Goal: Navigation & Orientation: Find specific page/section

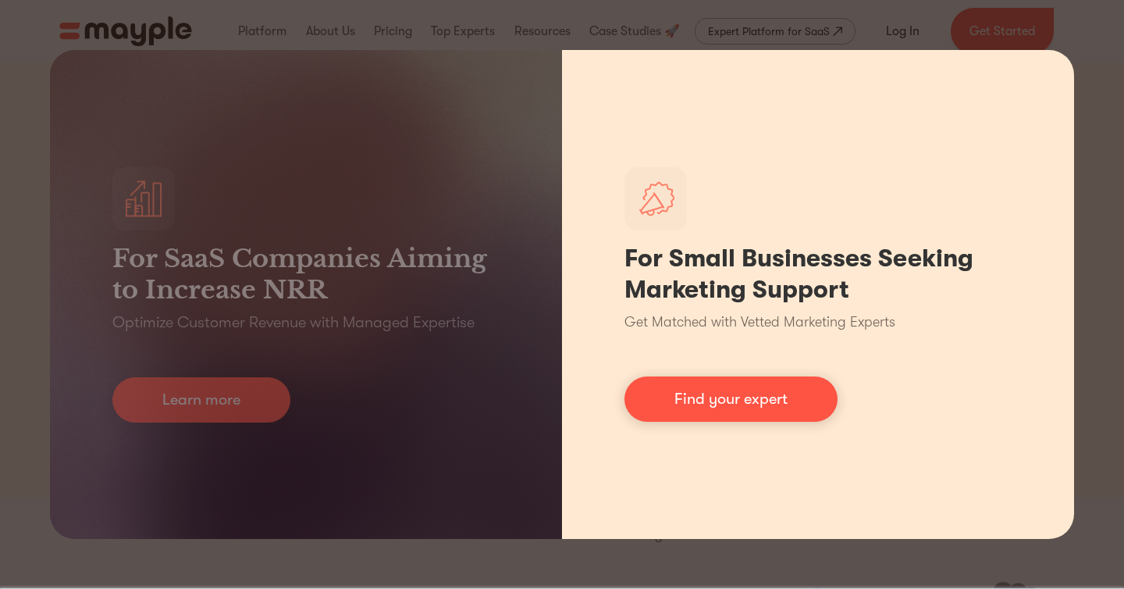
click at [1054, 306] on div "For Small Businesses Seeking Marketing Support Get Matched with Vetted Marketin…" at bounding box center [818, 294] width 512 height 489
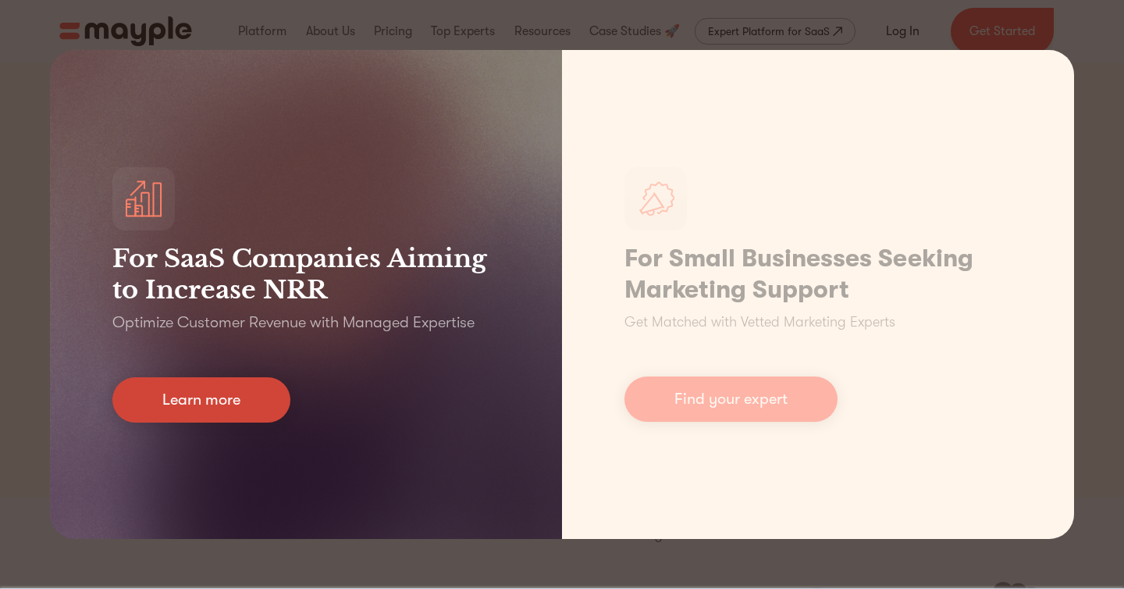
click at [247, 397] on link "Learn more" at bounding box center [201, 399] width 178 height 45
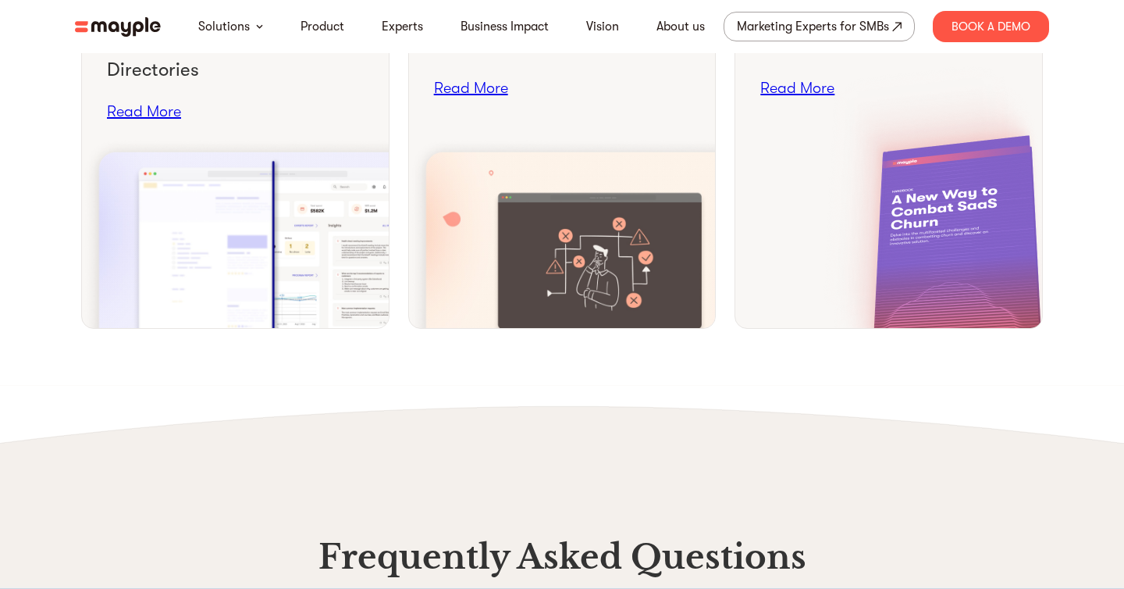
scroll to position [8036, 0]
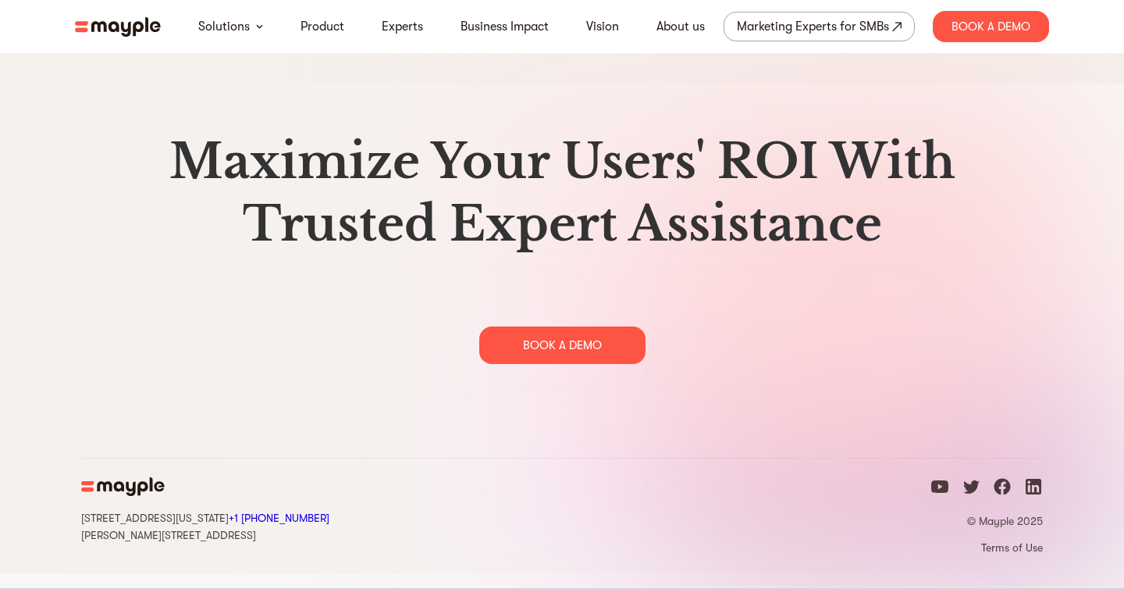
click at [1004, 496] on icon "facebook icon" at bounding box center [1002, 486] width 19 height 19
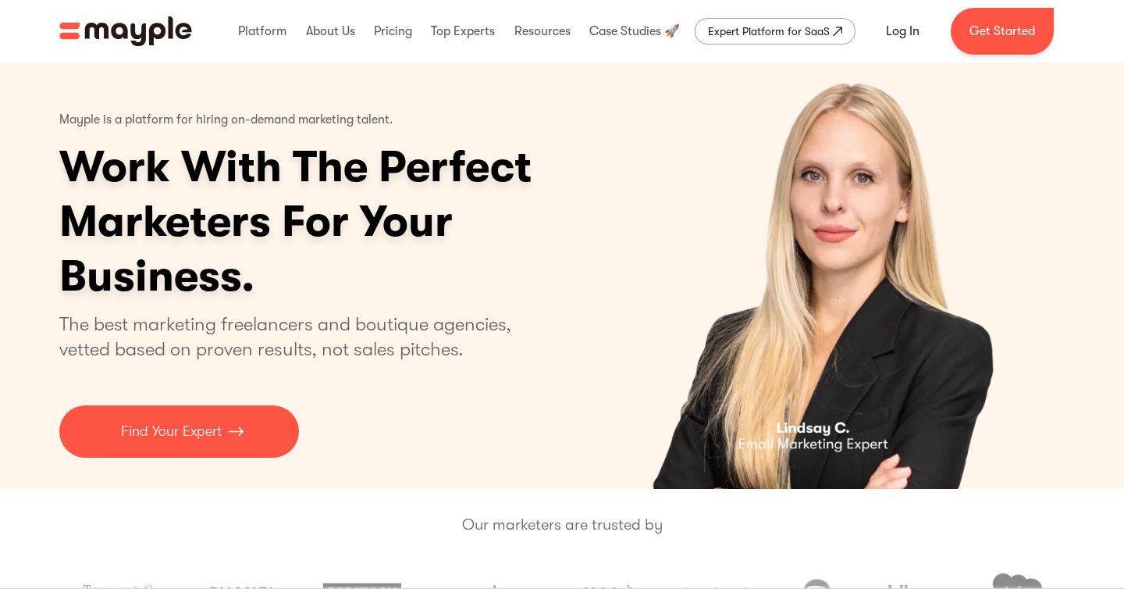
scroll to position [10, 0]
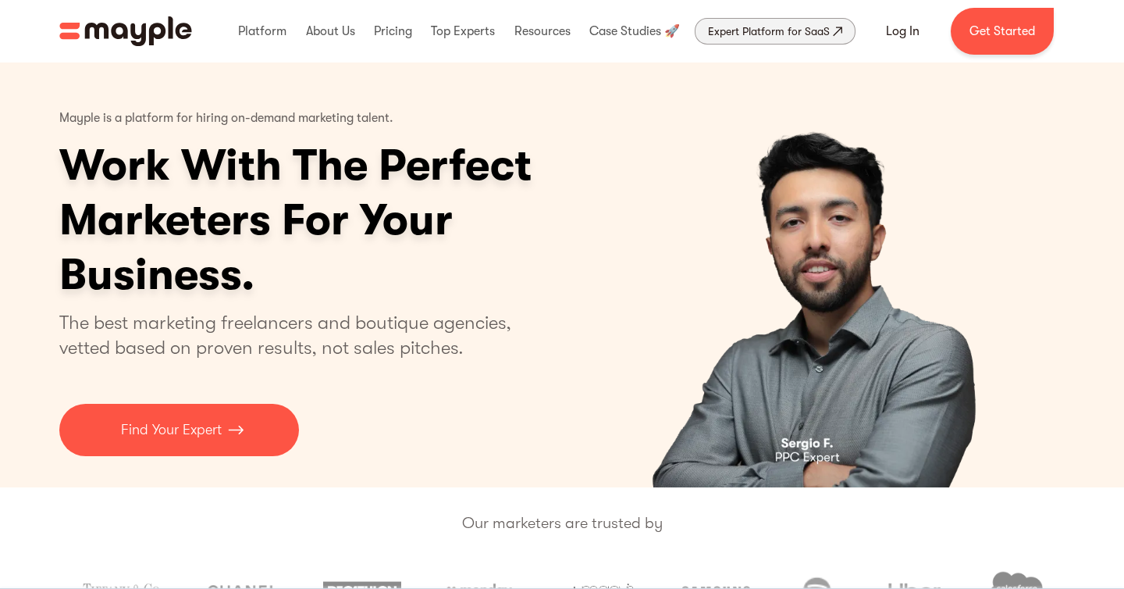
click at [813, 30] on div "Expert Platform for SaaS" at bounding box center [769, 31] width 122 height 19
